Goal: Find specific page/section: Find specific page/section

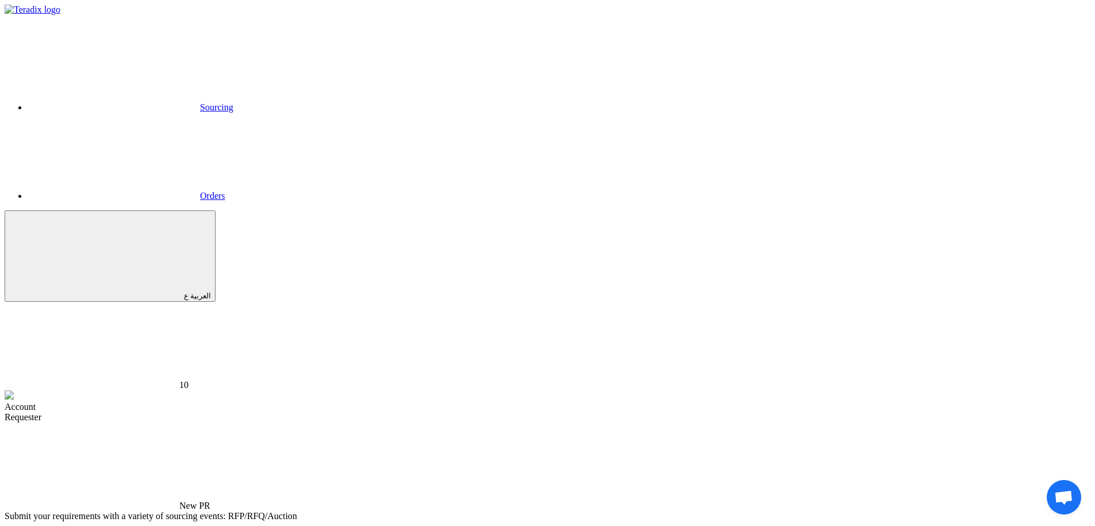
click at [233, 102] on link "Sourcing" at bounding box center [131, 107] width 206 height 10
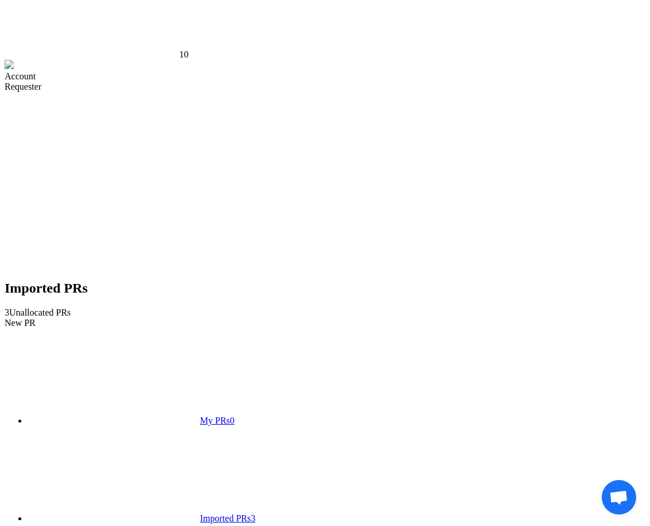
scroll to position [327, 0]
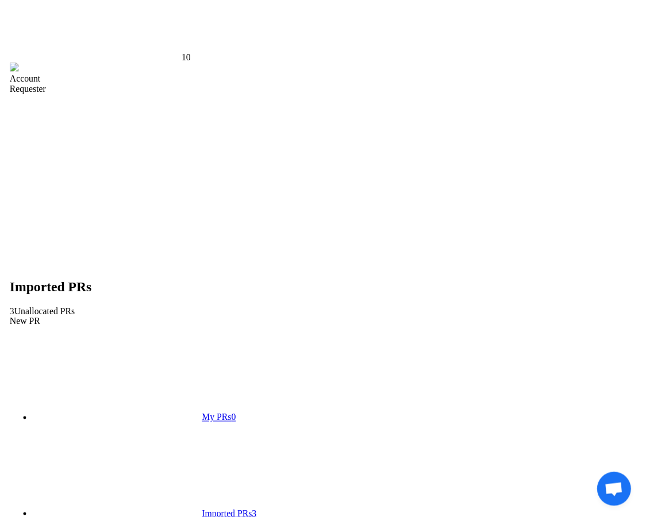
scroll to position [0, 0]
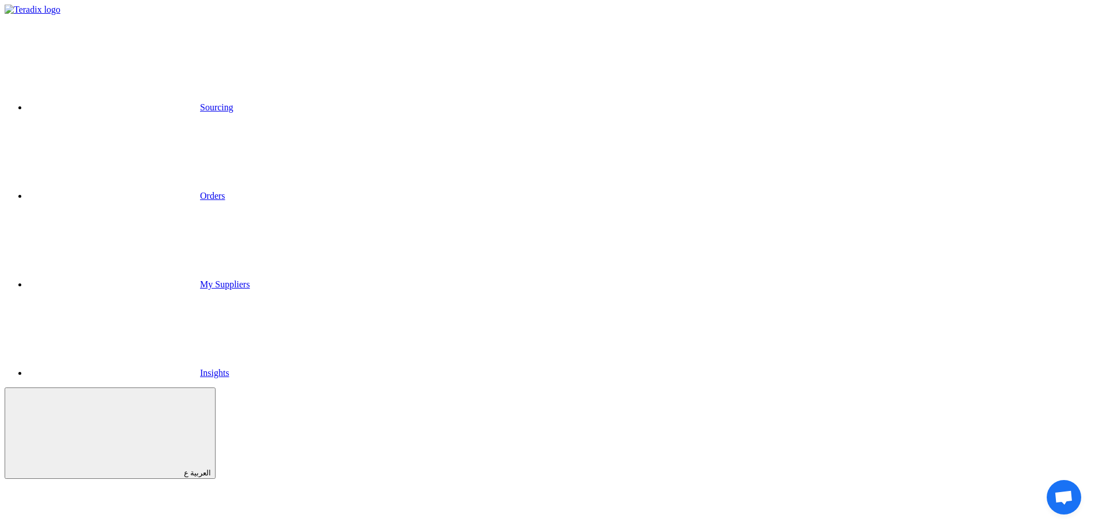
click at [233, 102] on link "Sourcing" at bounding box center [131, 107] width 206 height 10
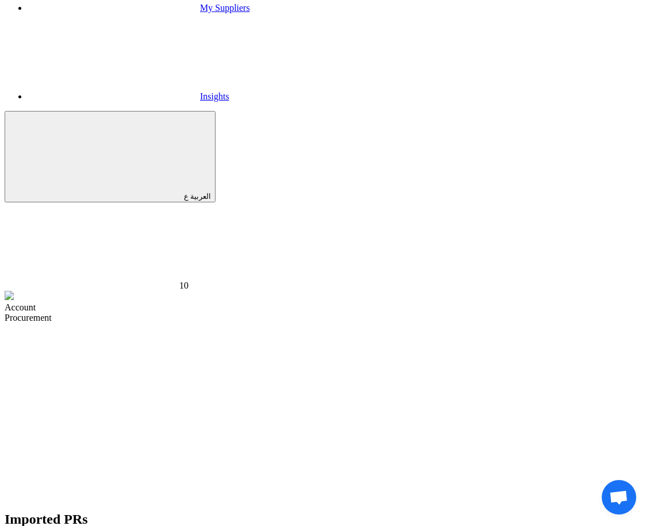
scroll to position [283, 0]
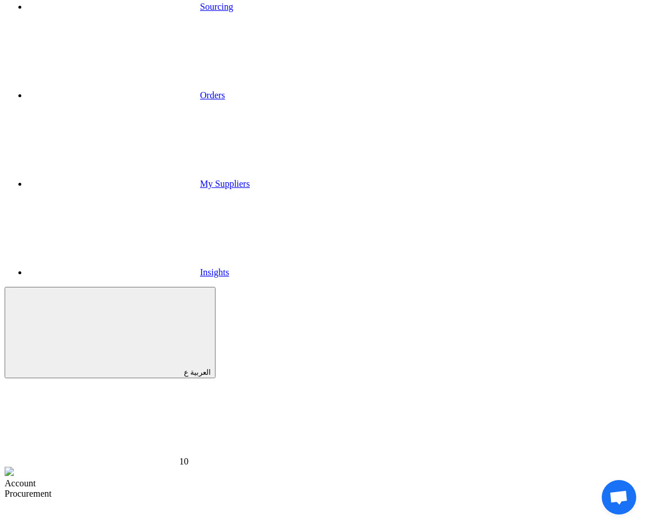
scroll to position [51, 0]
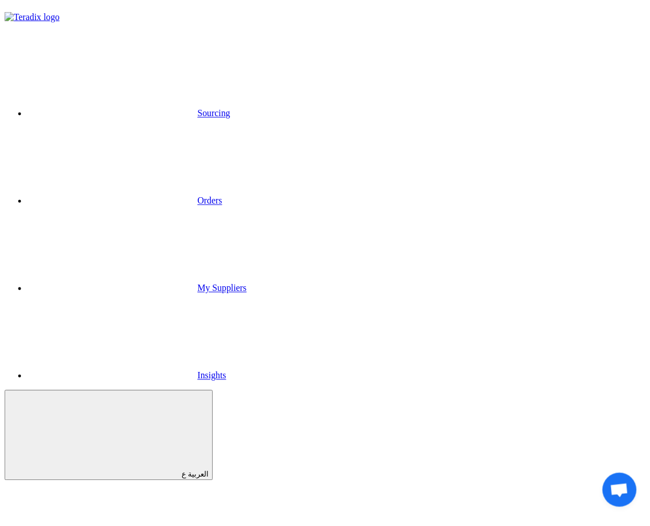
scroll to position [51, 0]
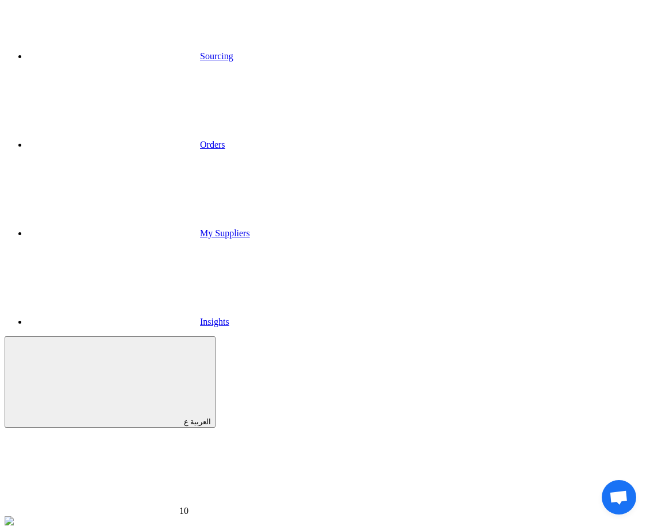
drag, startPoint x: 527, startPoint y: 256, endPoint x: 559, endPoint y: 260, distance: 32.4
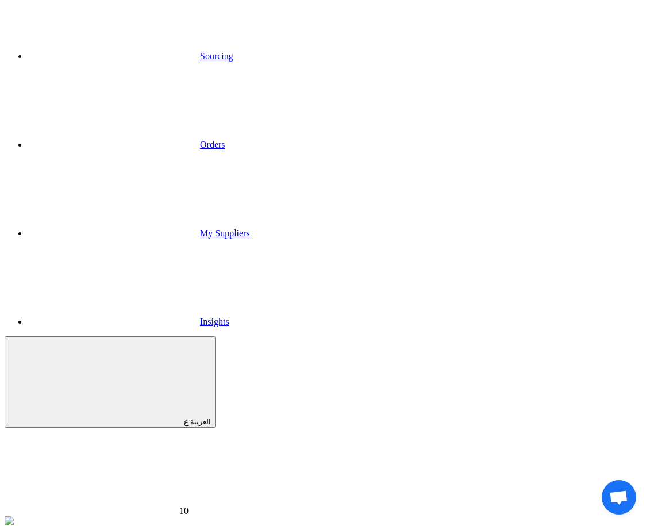
drag, startPoint x: 525, startPoint y: 310, endPoint x: 553, endPoint y: 305, distance: 28.0
click at [567, 526] on div "Account" at bounding box center [325, 533] width 641 height 10
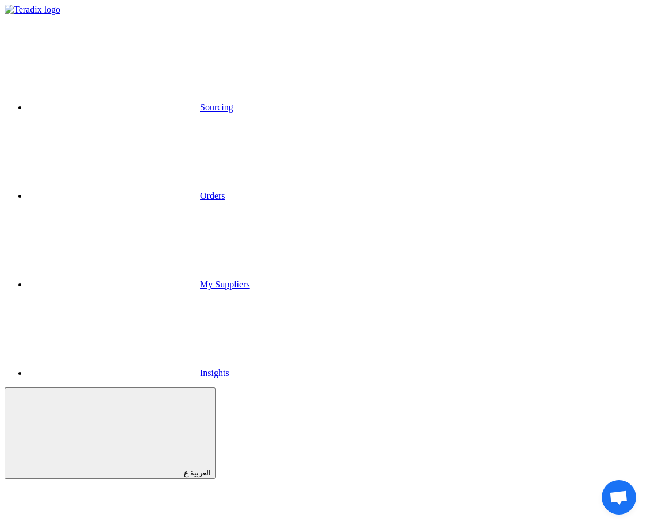
click at [176, 191] on link "Orders" at bounding box center [127, 196] width 198 height 10
click at [78, 102] on link "Sourcing" at bounding box center [131, 107] width 206 height 10
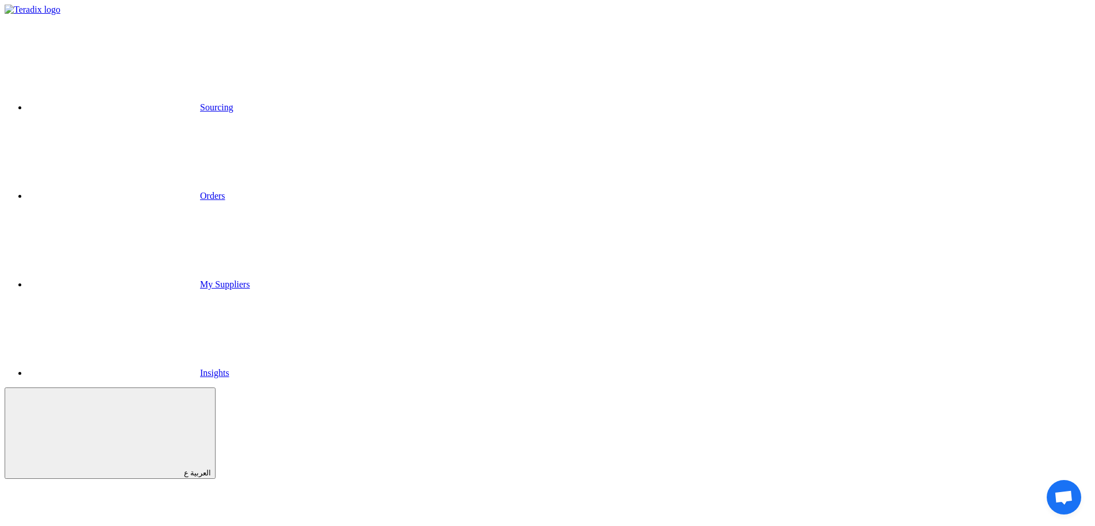
click at [233, 102] on link "Sourcing" at bounding box center [131, 107] width 206 height 10
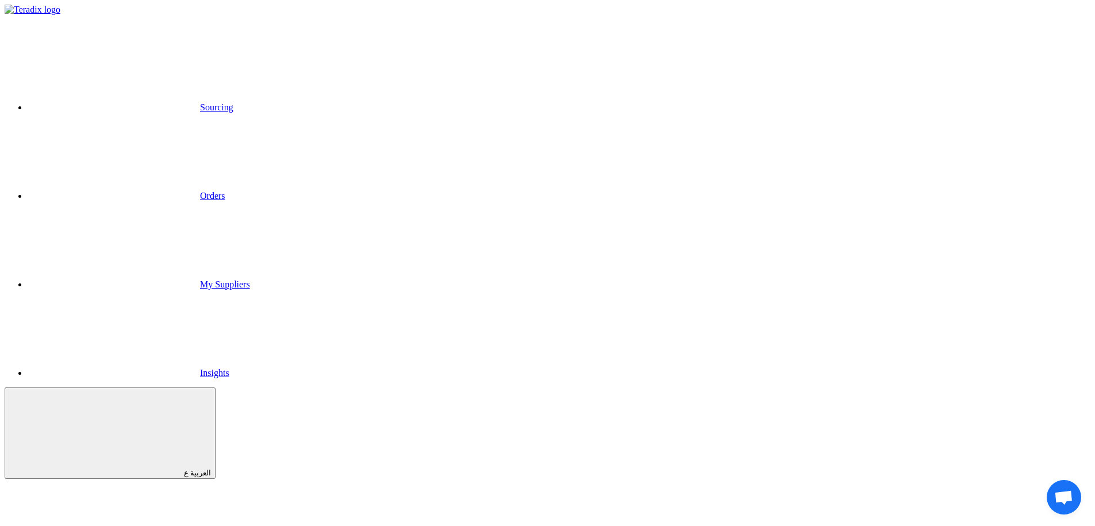
click at [233, 102] on link "Sourcing" at bounding box center [131, 107] width 206 height 10
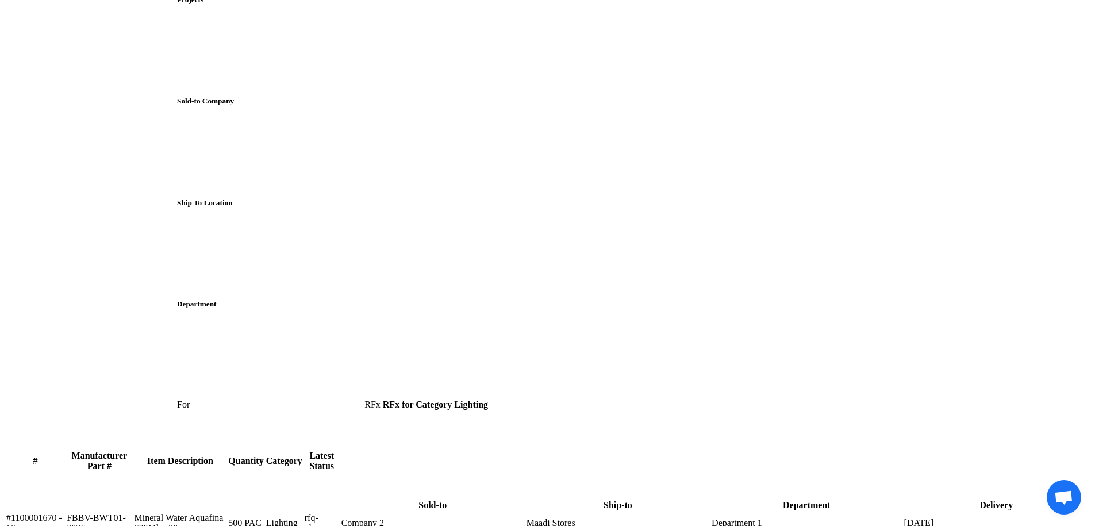
scroll to position [1637, 0]
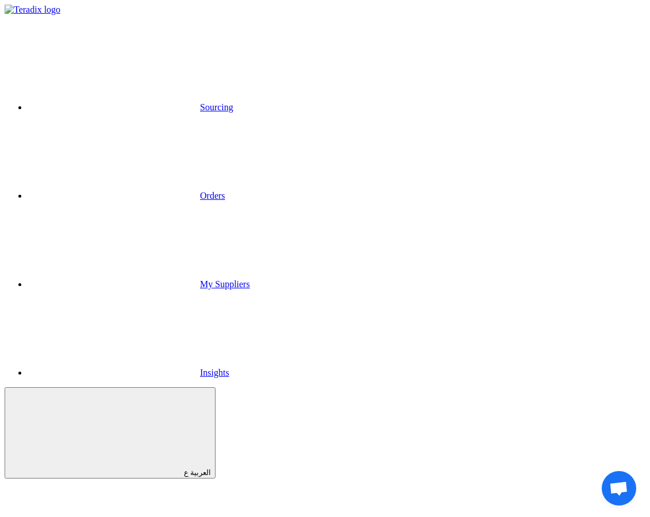
click at [104, 102] on link "Sourcing" at bounding box center [131, 107] width 206 height 10
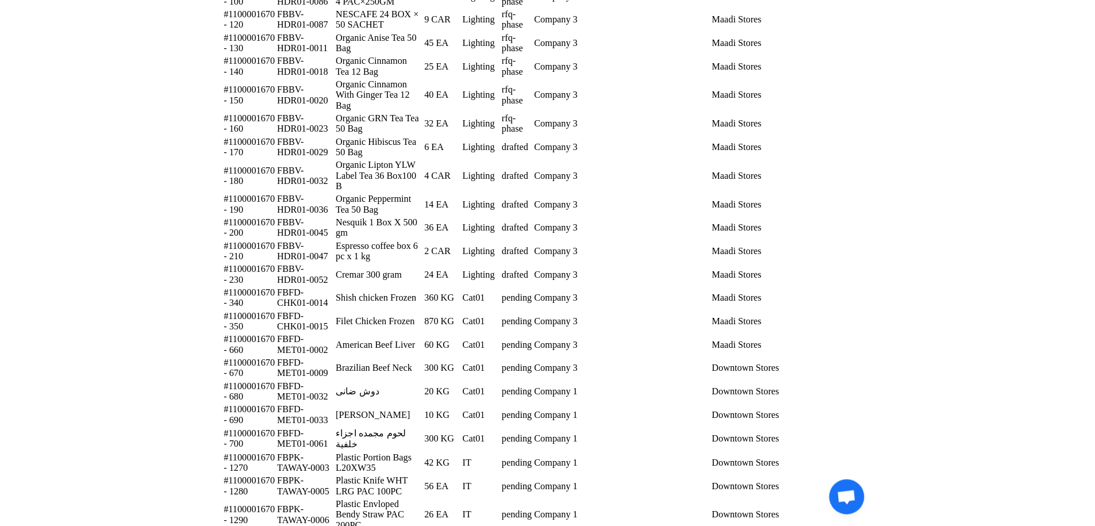
scroll to position [2068, 0]
